Goal: Information Seeking & Learning: Learn about a topic

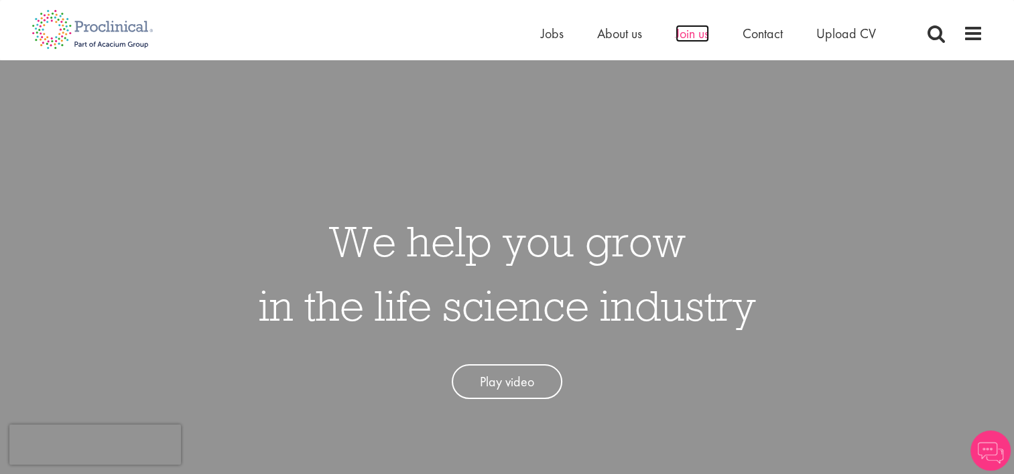
click at [693, 36] on span "Join us" at bounding box center [692, 33] width 34 height 17
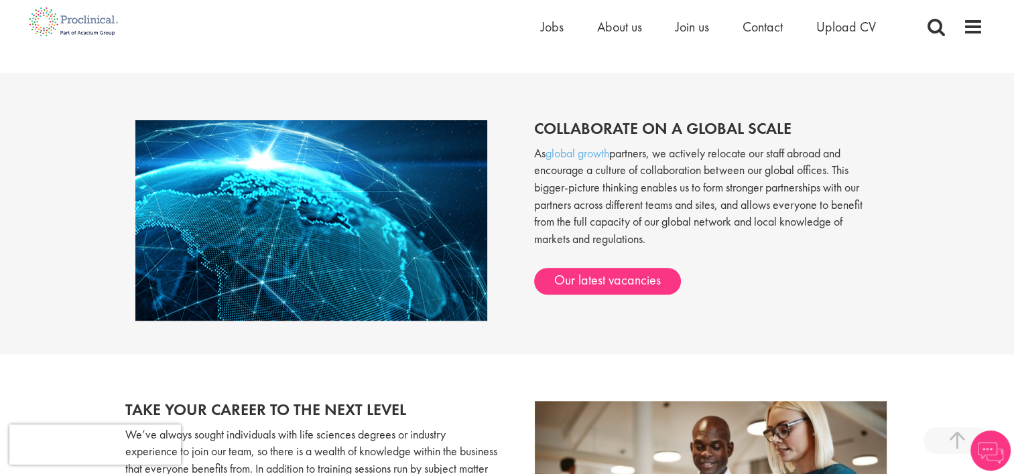
scroll to position [1139, 0]
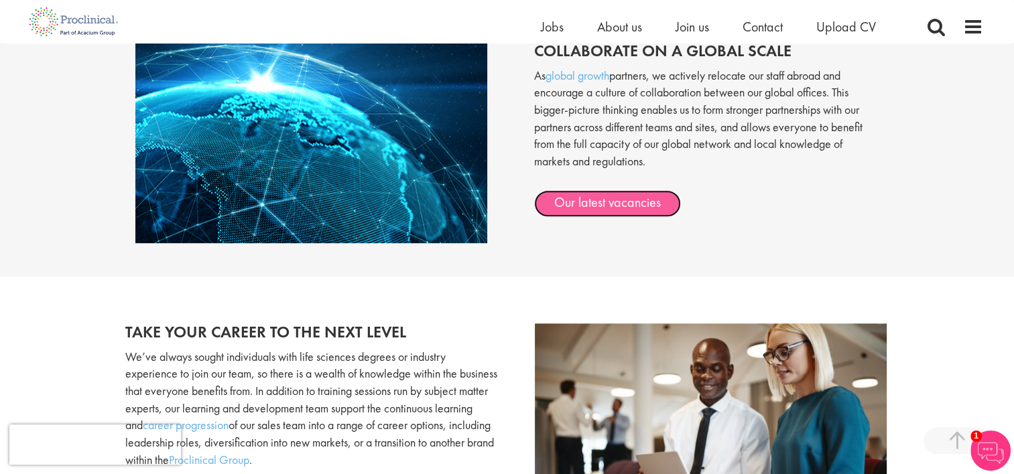
click at [578, 205] on link "Our latest vacancies" at bounding box center [607, 203] width 147 height 27
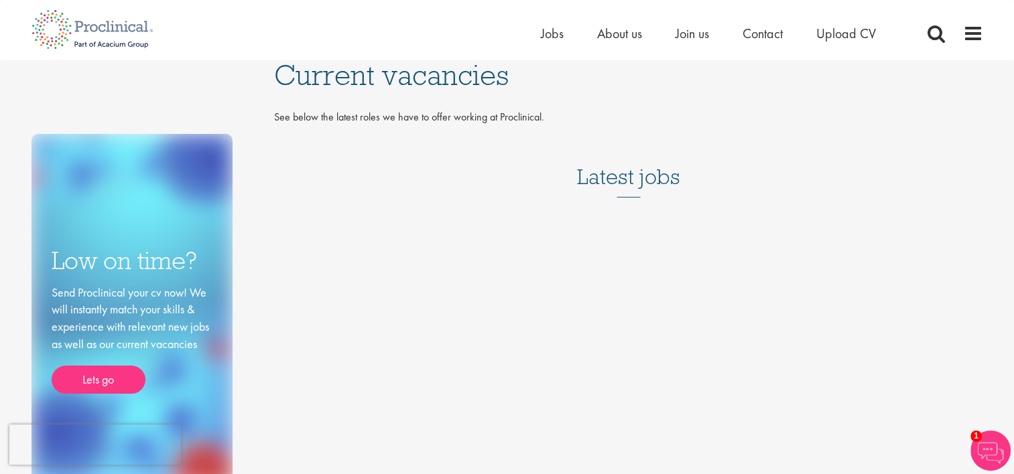
click at [654, 180] on h3 "Latest jobs" at bounding box center [628, 165] width 103 height 66
click at [547, 29] on span "Jobs" at bounding box center [552, 33] width 23 height 17
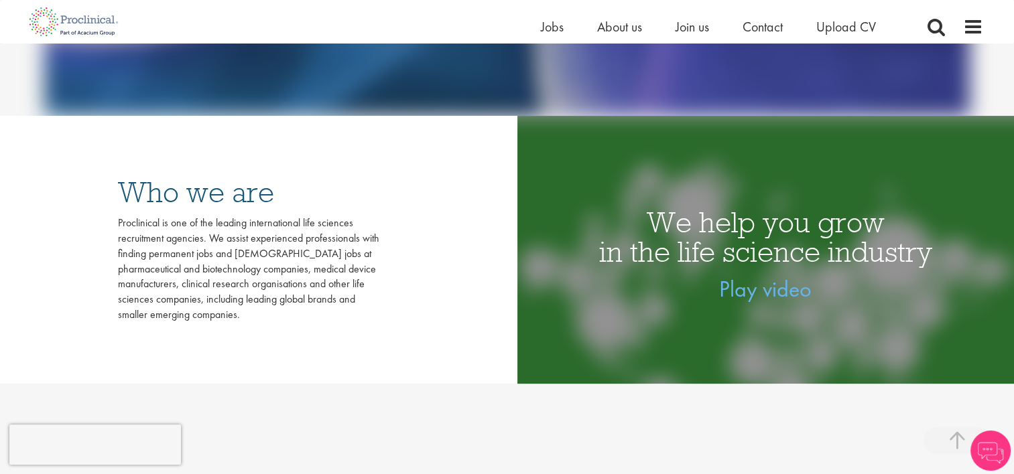
scroll to position [268, 0]
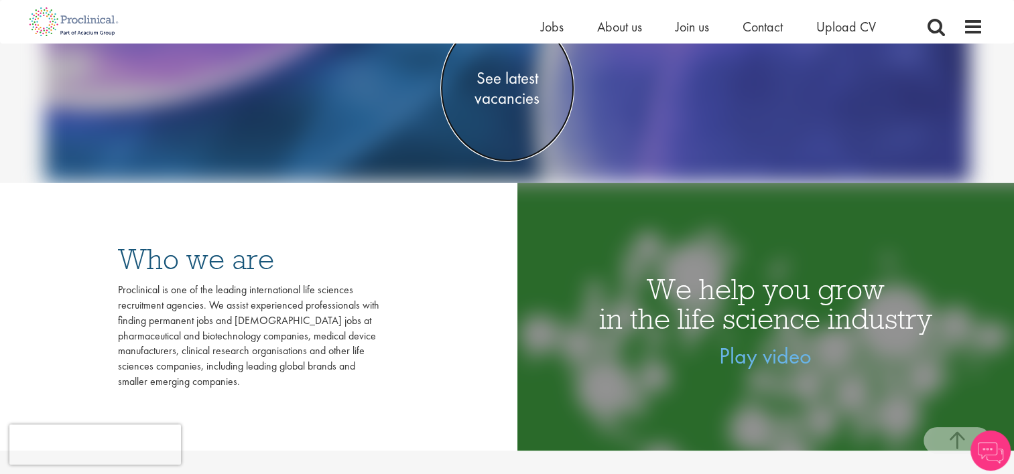
click at [500, 92] on span "See latest vacancies" at bounding box center [507, 88] width 134 height 40
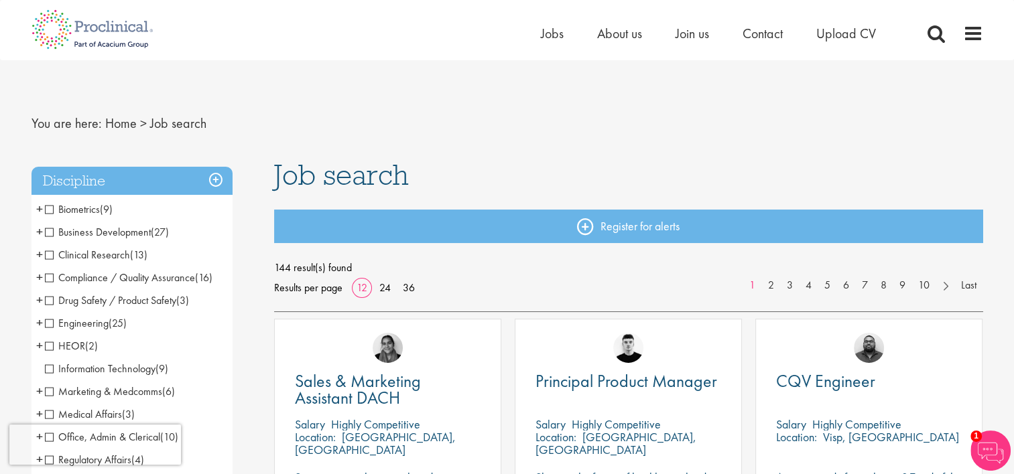
click at [51, 235] on span "Business Development" at bounding box center [98, 232] width 106 height 14
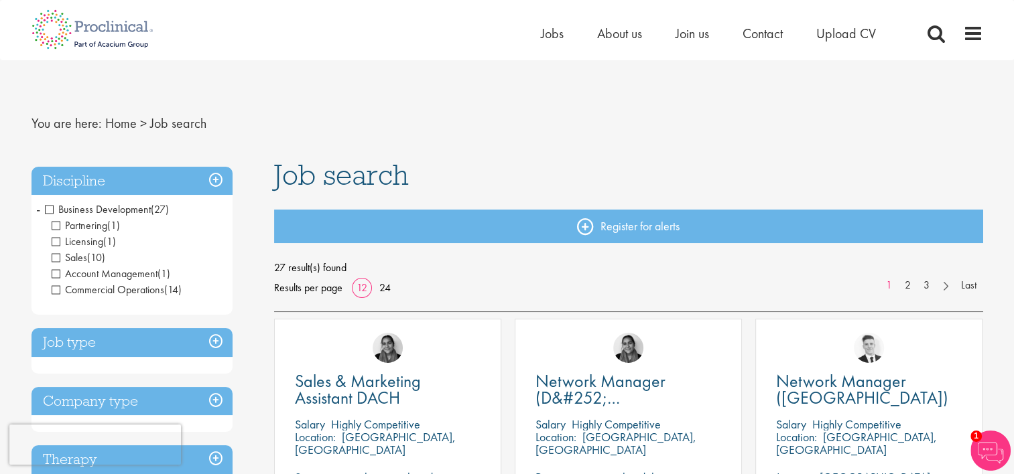
click at [48, 210] on span "Business Development" at bounding box center [98, 209] width 106 height 14
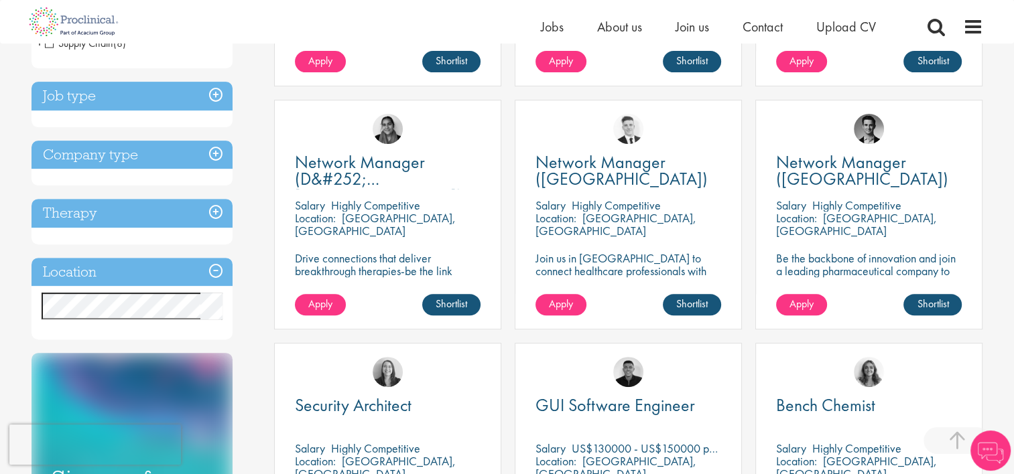
scroll to position [469, 0]
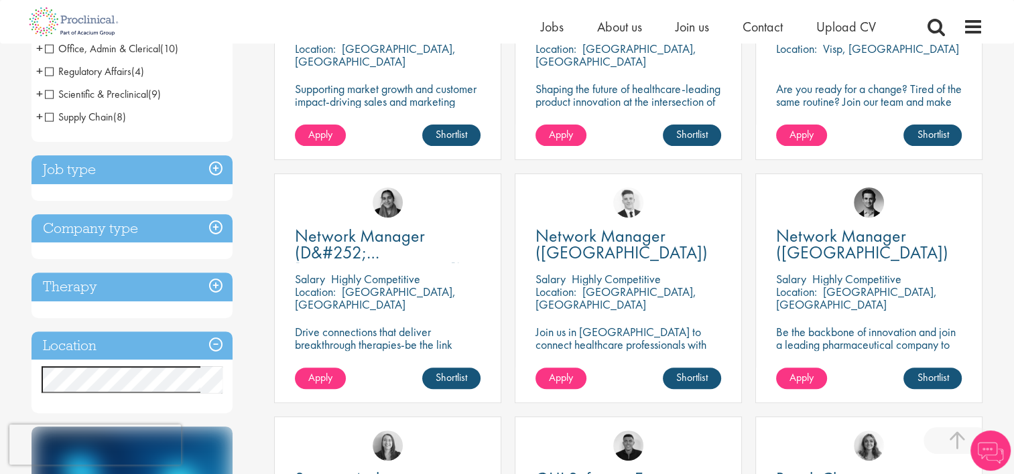
scroll to position [402, 0]
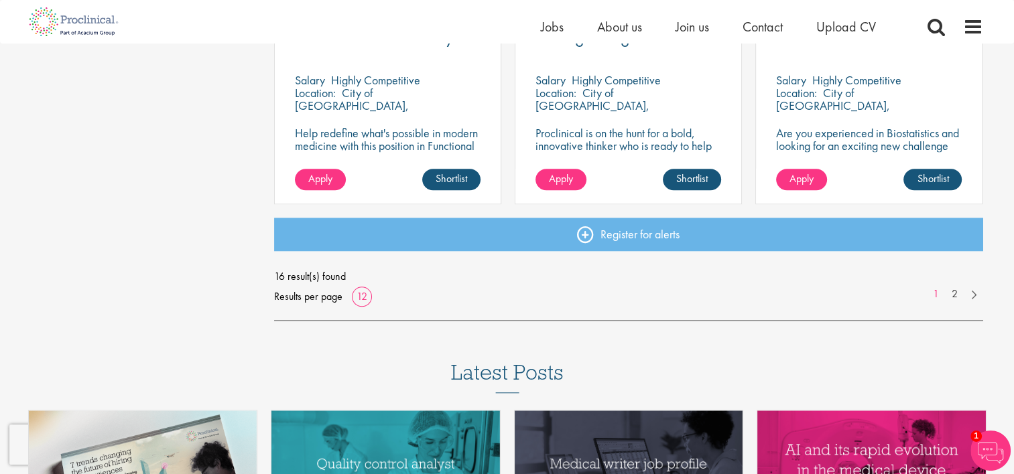
scroll to position [1072, 0]
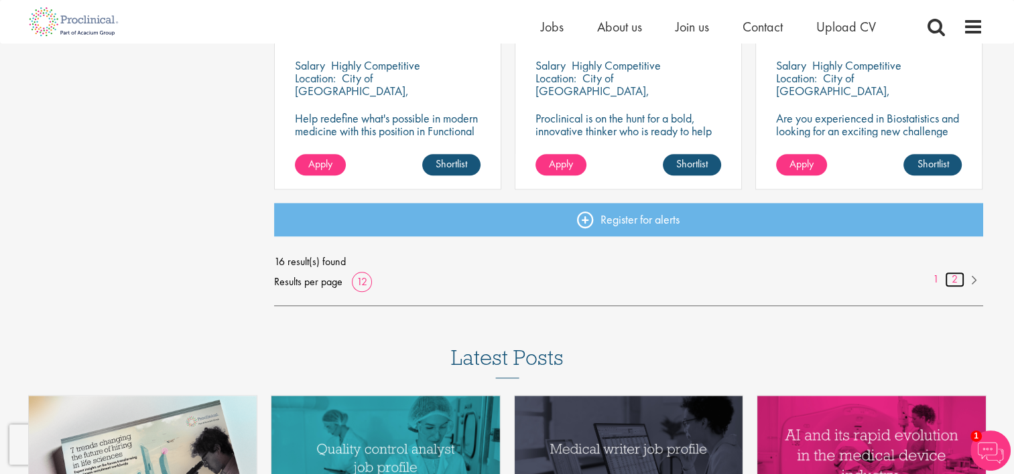
click at [955, 281] on link "2" at bounding box center [954, 279] width 19 height 15
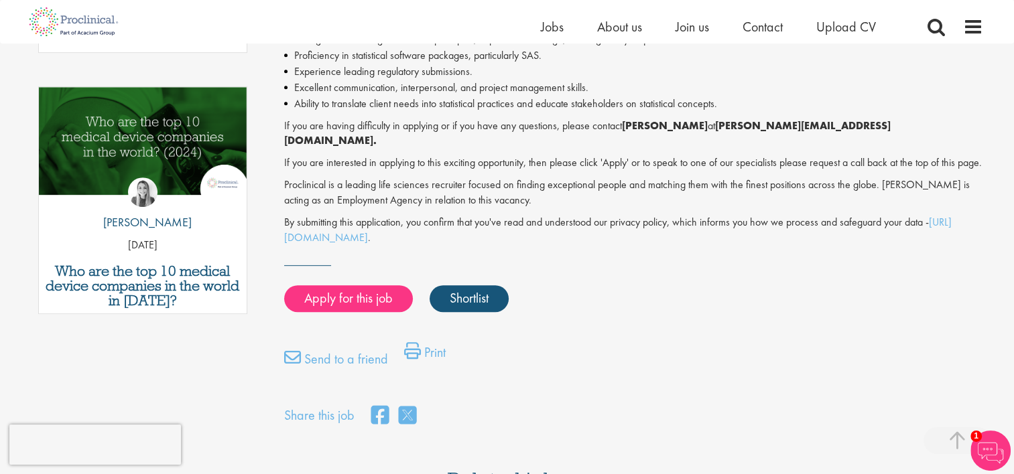
scroll to position [670, 0]
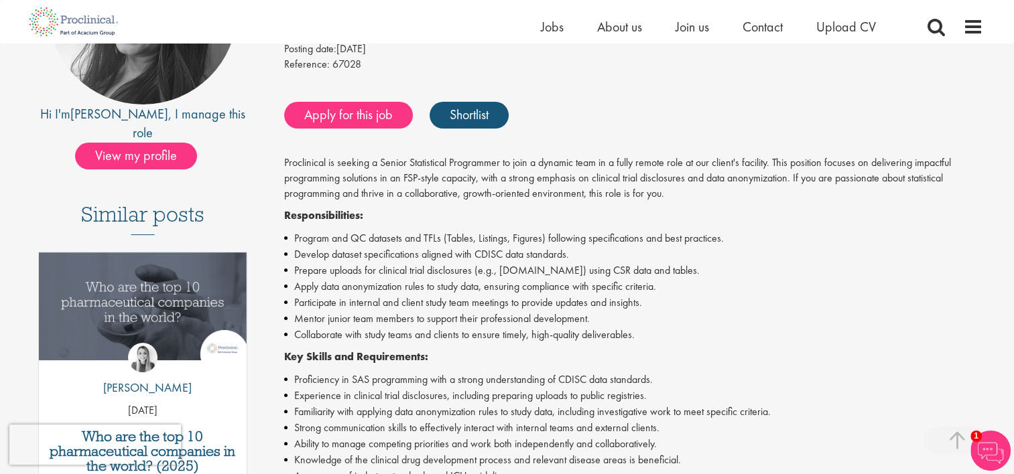
scroll to position [335, 0]
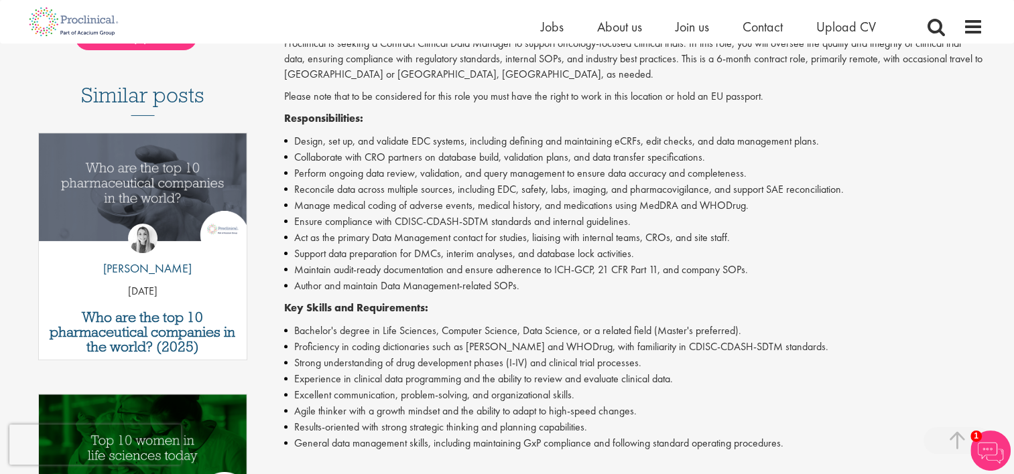
scroll to position [268, 0]
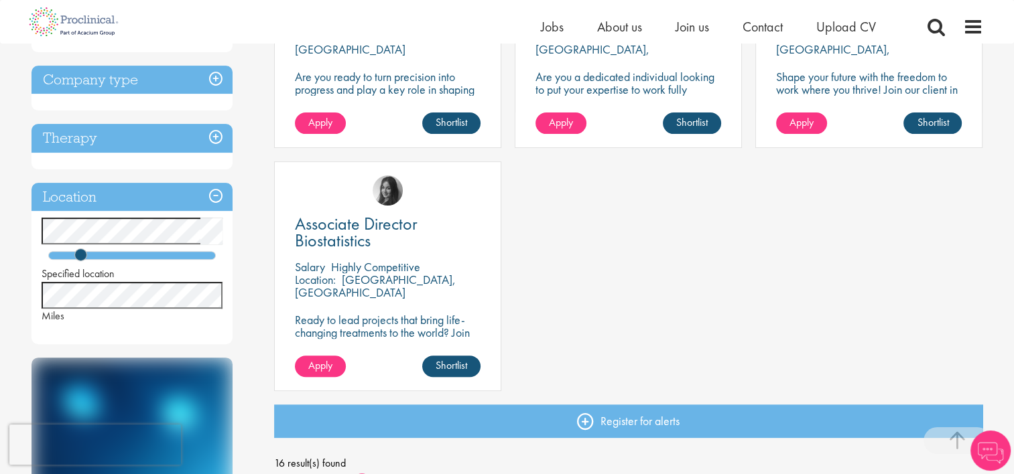
scroll to position [268, 0]
